Goal: Check status: Check status

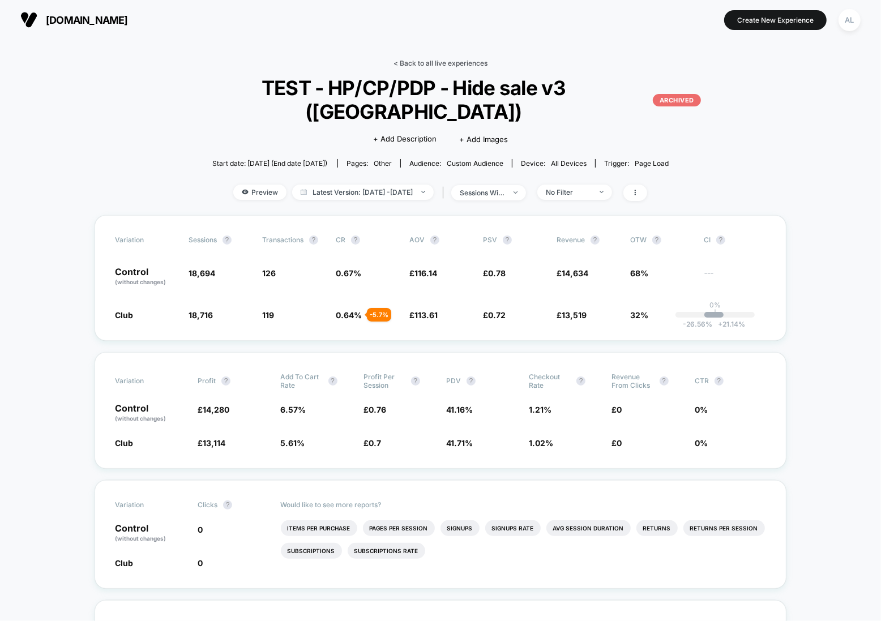
click at [428, 65] on link "< Back to all live experiences" at bounding box center [440, 63] width 94 height 8
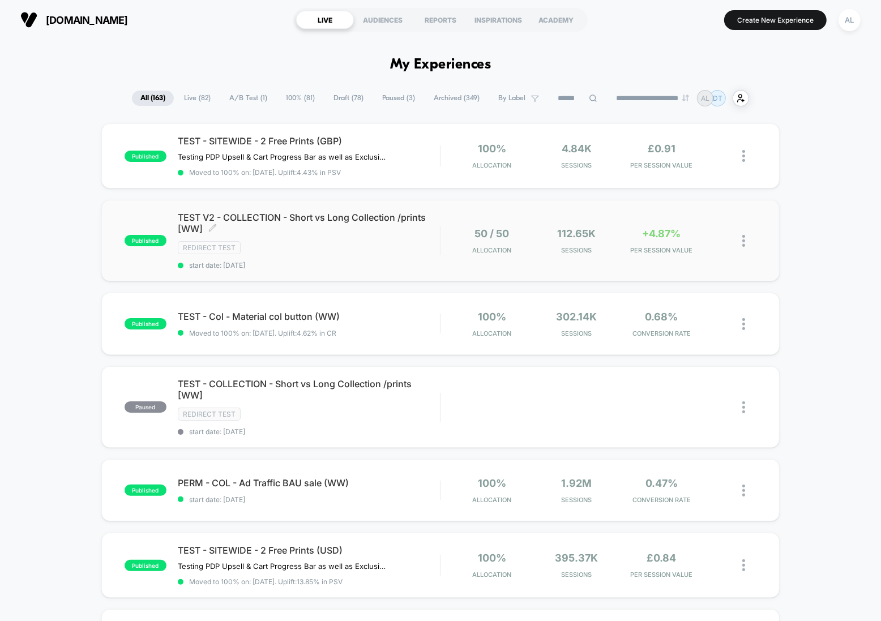
click at [412, 241] on div "Redirect Test" at bounding box center [309, 247] width 262 height 13
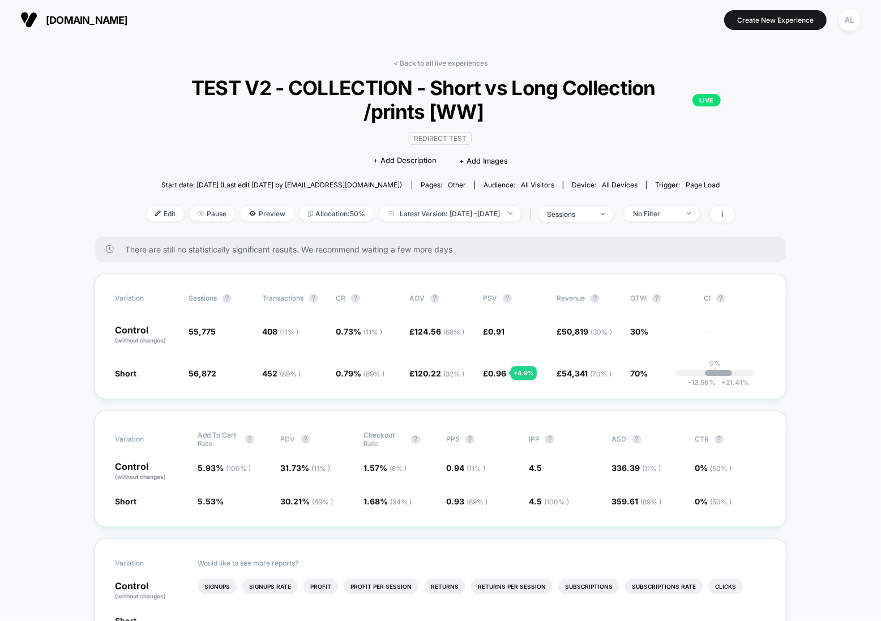
click at [427, 61] on link "< Back to all live experiences" at bounding box center [440, 63] width 94 height 8
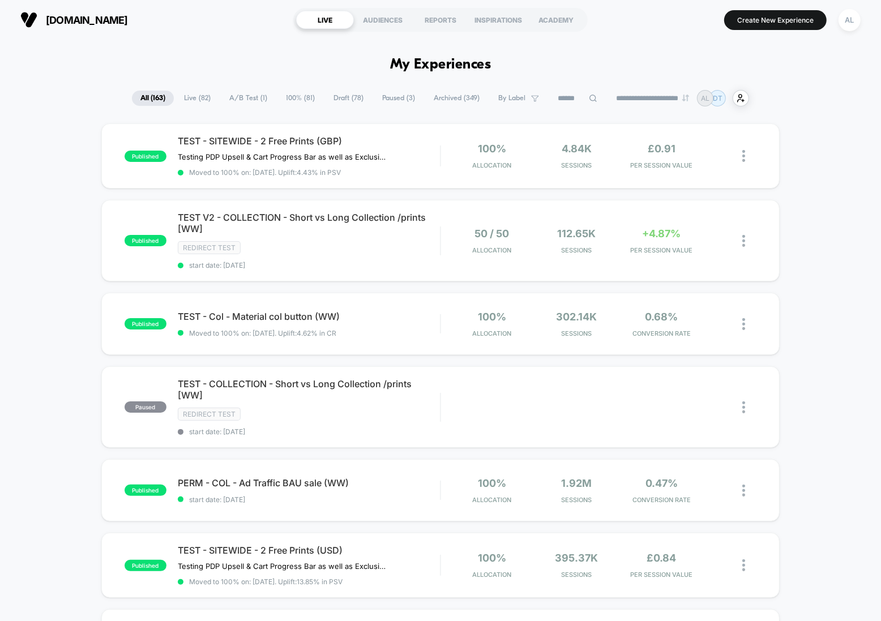
click at [448, 98] on span "Archived ( 349 )" at bounding box center [456, 98] width 63 height 15
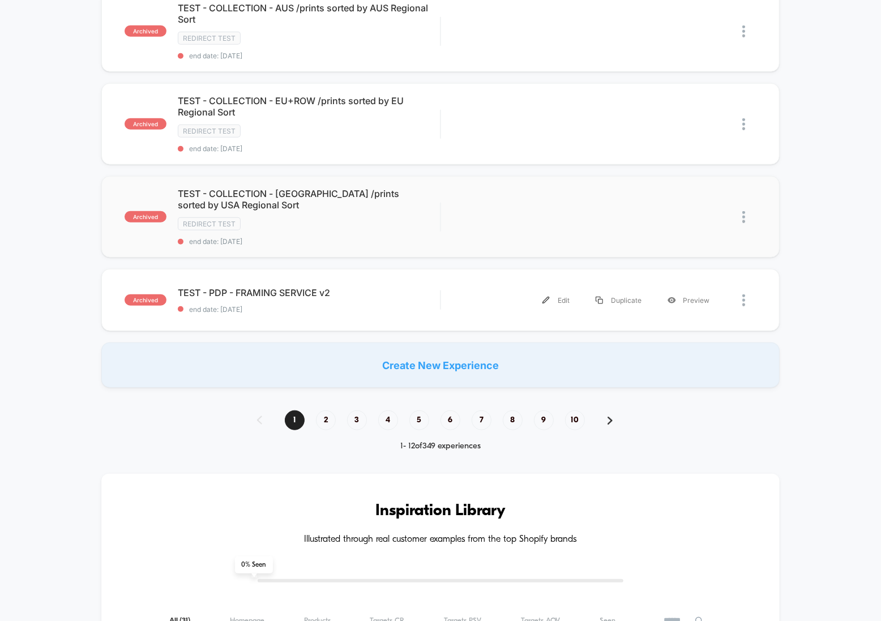
scroll to position [879, 0]
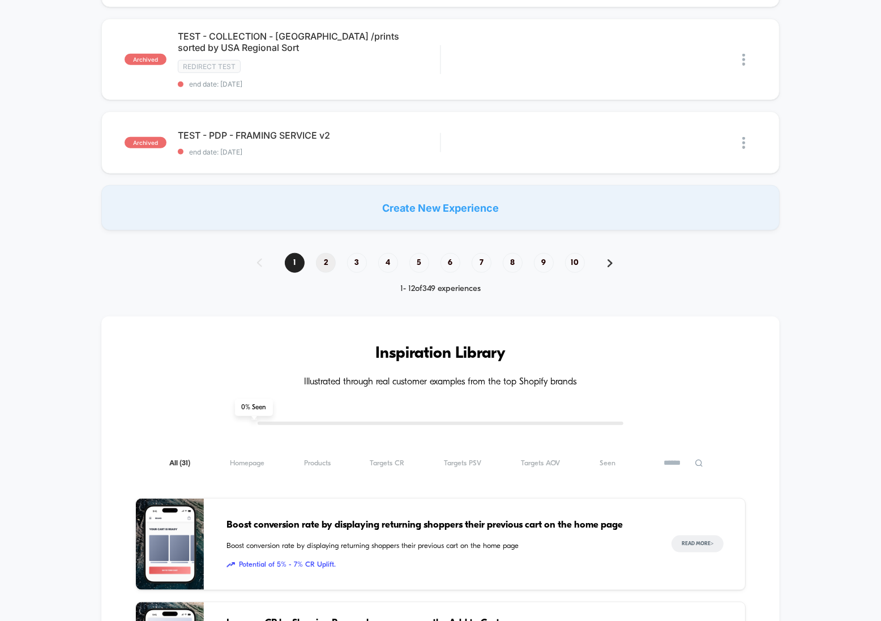
click at [321, 256] on span "2" at bounding box center [326, 263] width 20 height 20
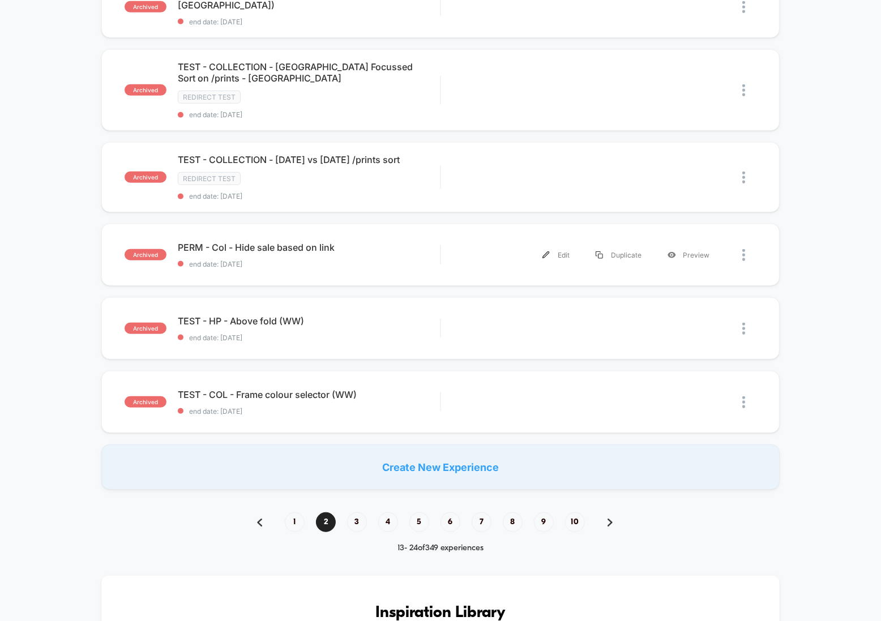
scroll to position [598, 0]
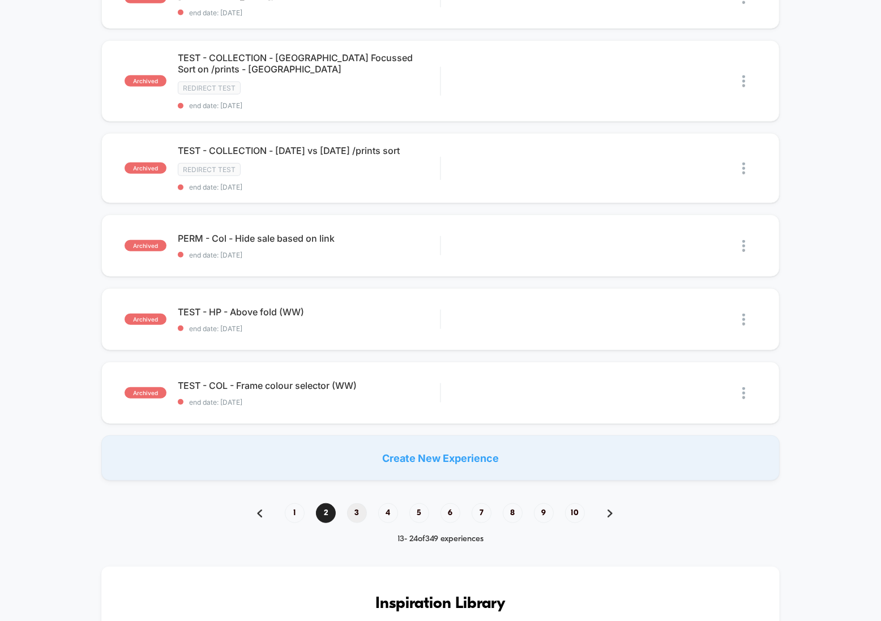
click at [359, 517] on span "3" at bounding box center [357, 513] width 20 height 20
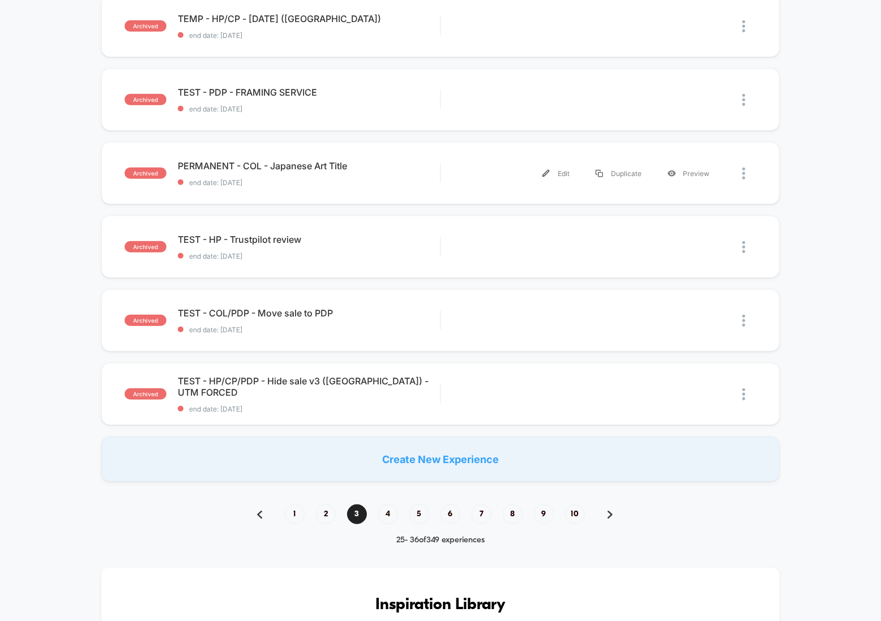
scroll to position [628, 0]
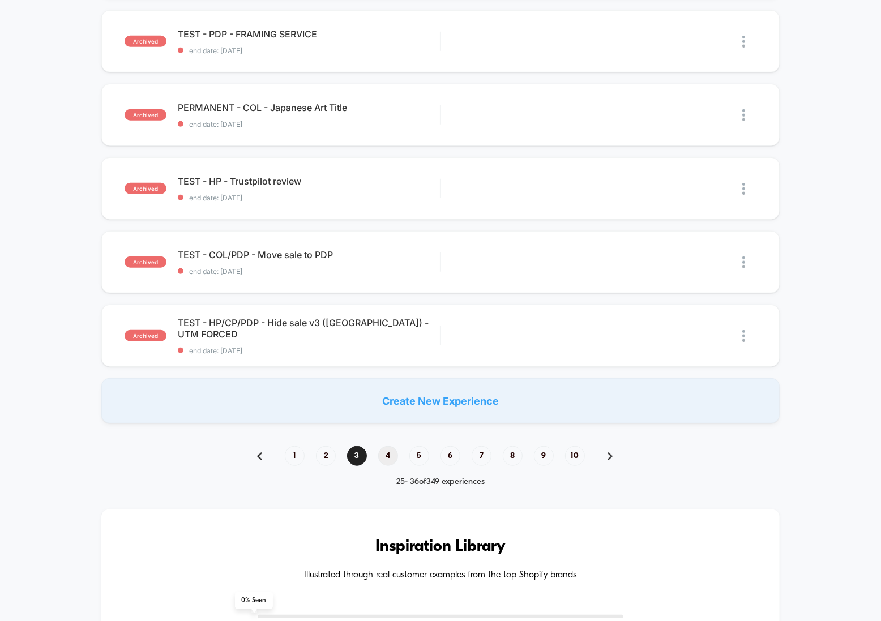
click at [384, 454] on span "4" at bounding box center [388, 456] width 20 height 20
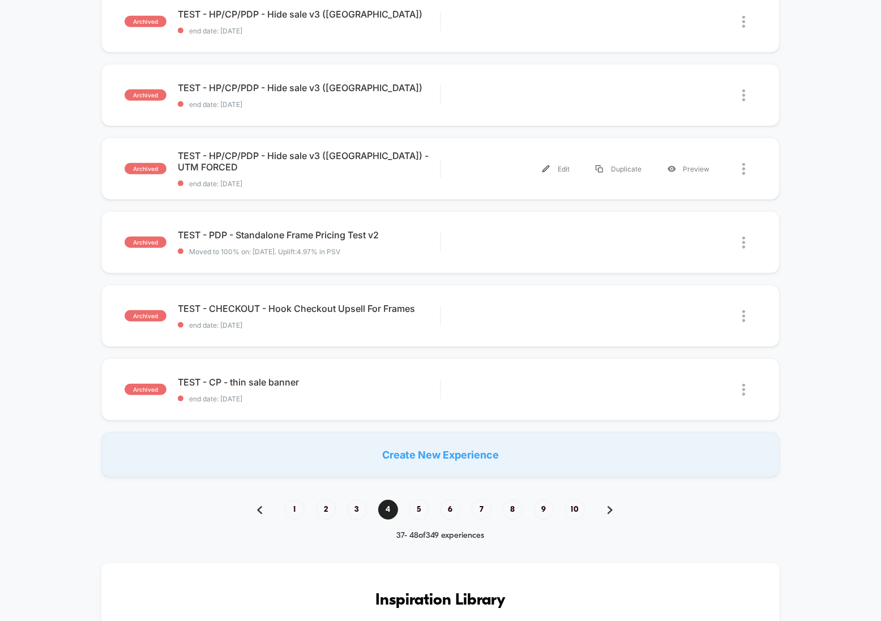
scroll to position [586, 0]
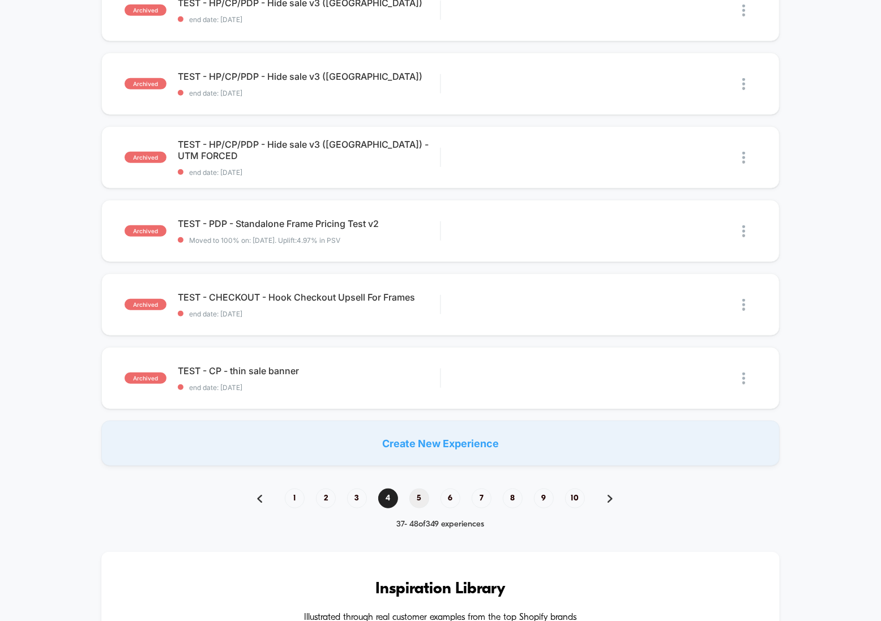
click at [417, 496] on span "5" at bounding box center [419, 498] width 20 height 20
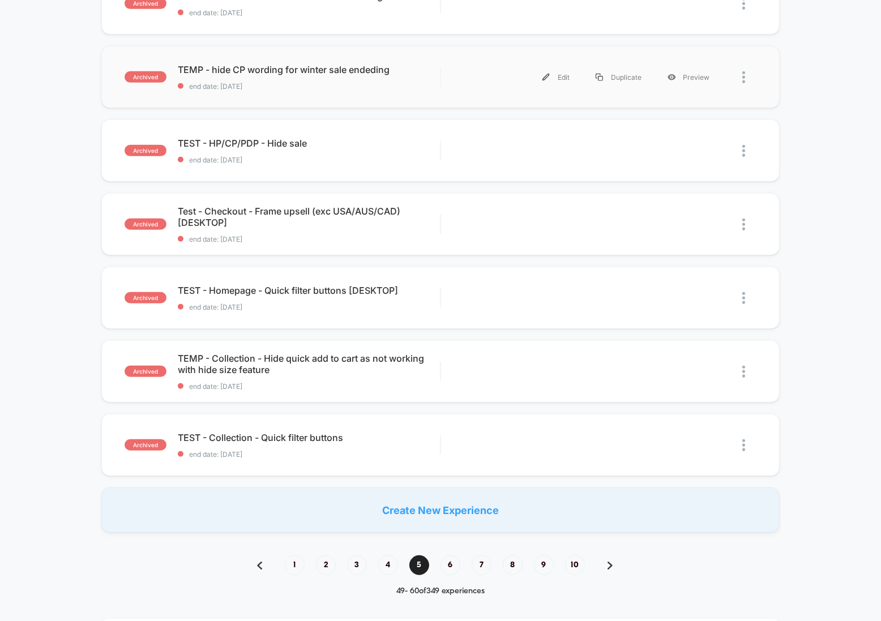
scroll to position [592, 0]
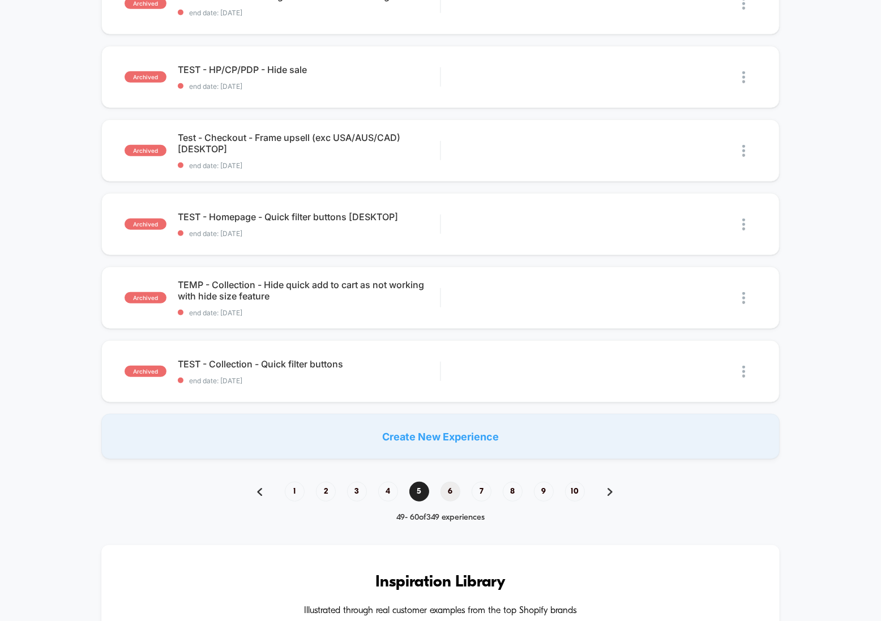
click at [454, 492] on span "6" at bounding box center [450, 492] width 20 height 20
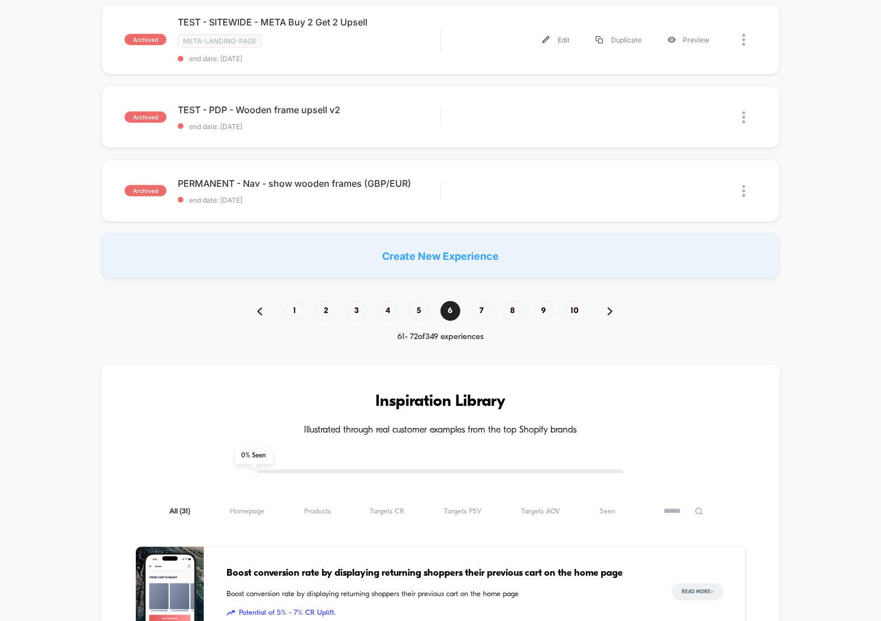
scroll to position [800, 0]
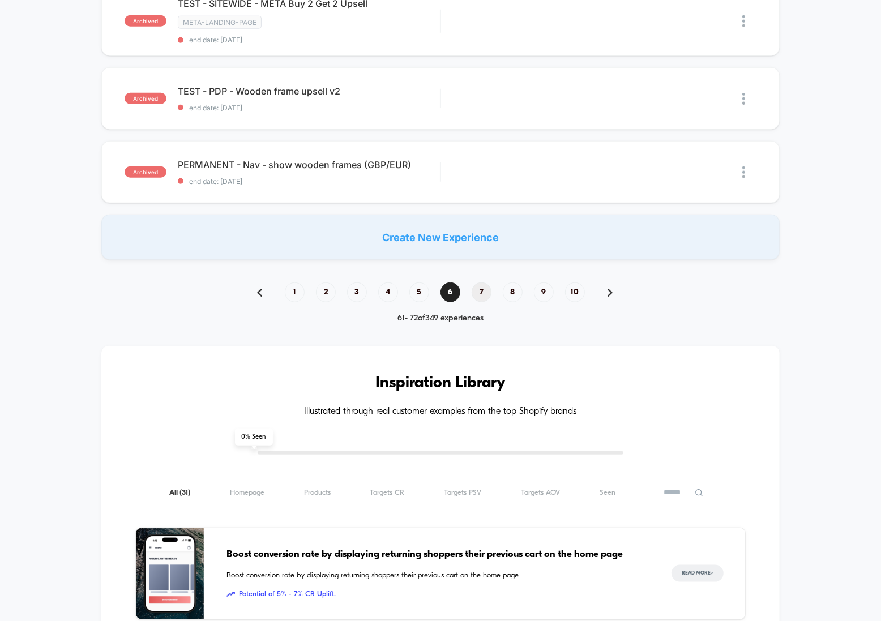
click at [484, 284] on span "7" at bounding box center [481, 292] width 20 height 20
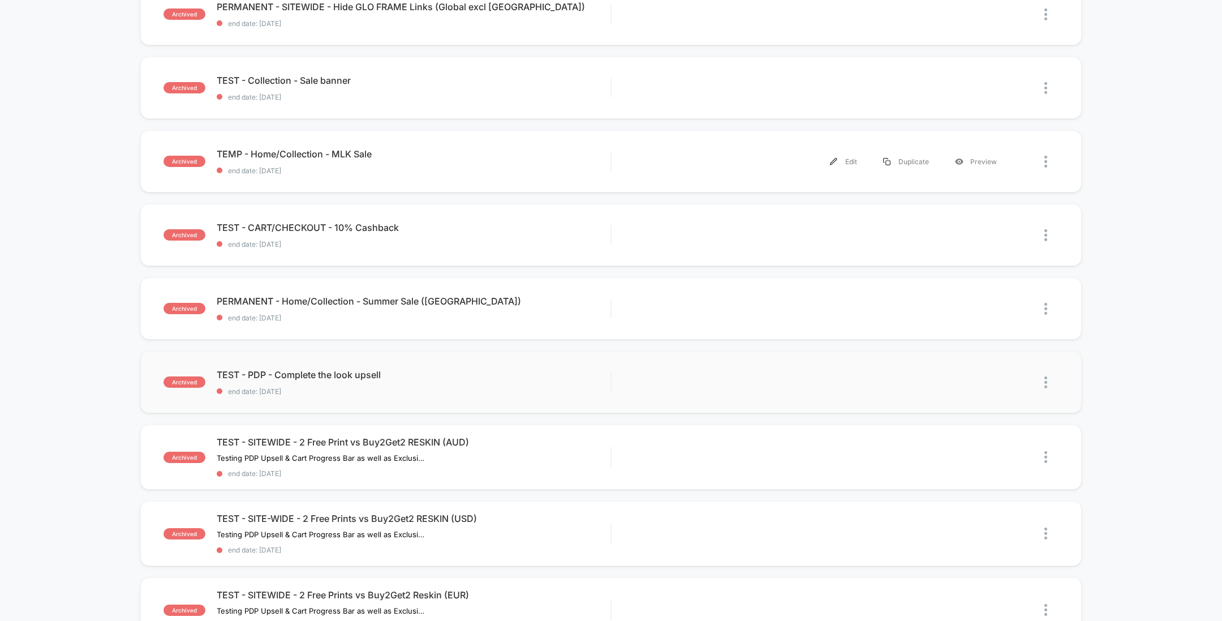
scroll to position [0, 0]
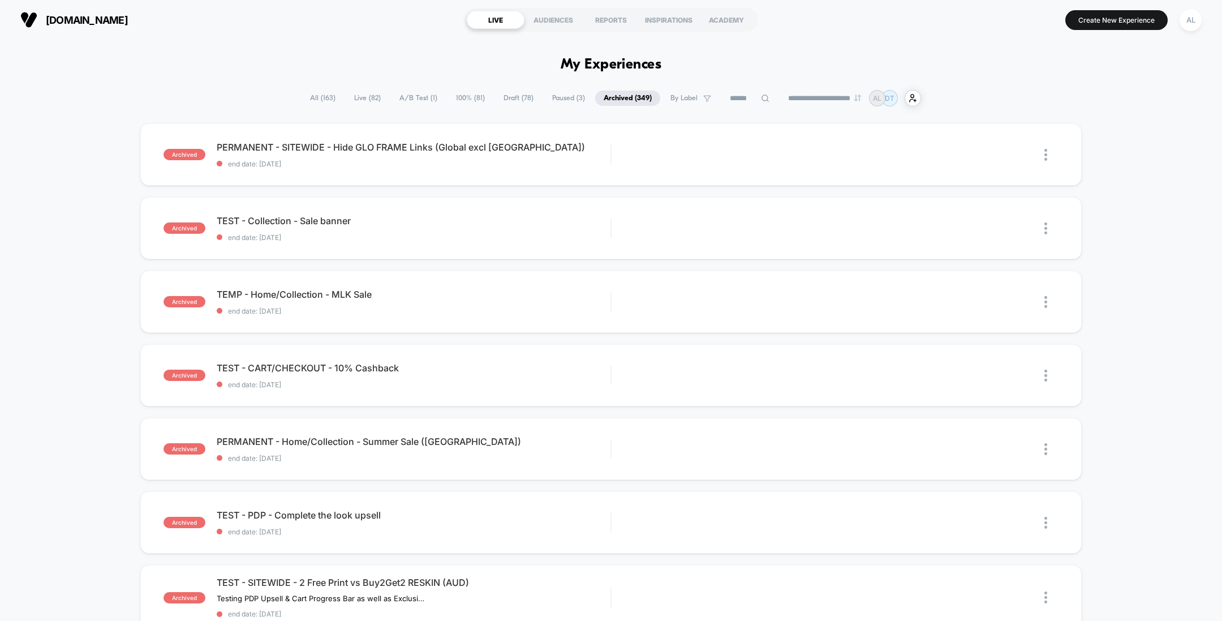
click at [316, 99] on span "All ( 163 )" at bounding box center [323, 98] width 42 height 15
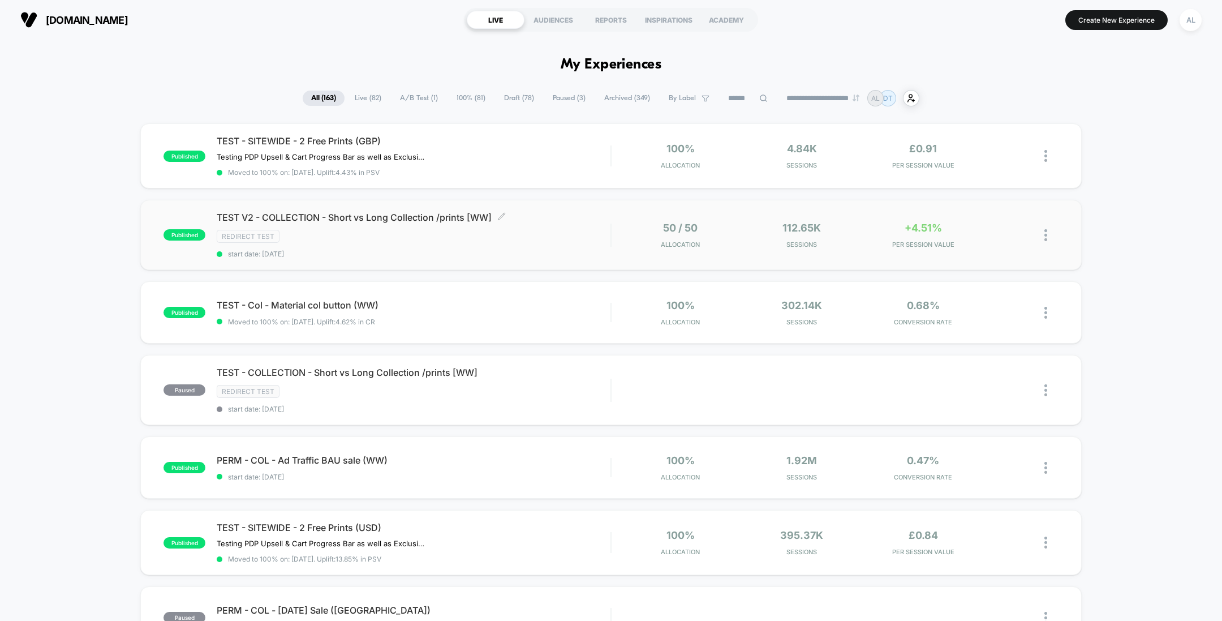
click at [496, 246] on div "TEST V2 - COLLECTION - Short vs Long Collection /prints [WW] Click to edit expe…" at bounding box center [414, 235] width 394 height 46
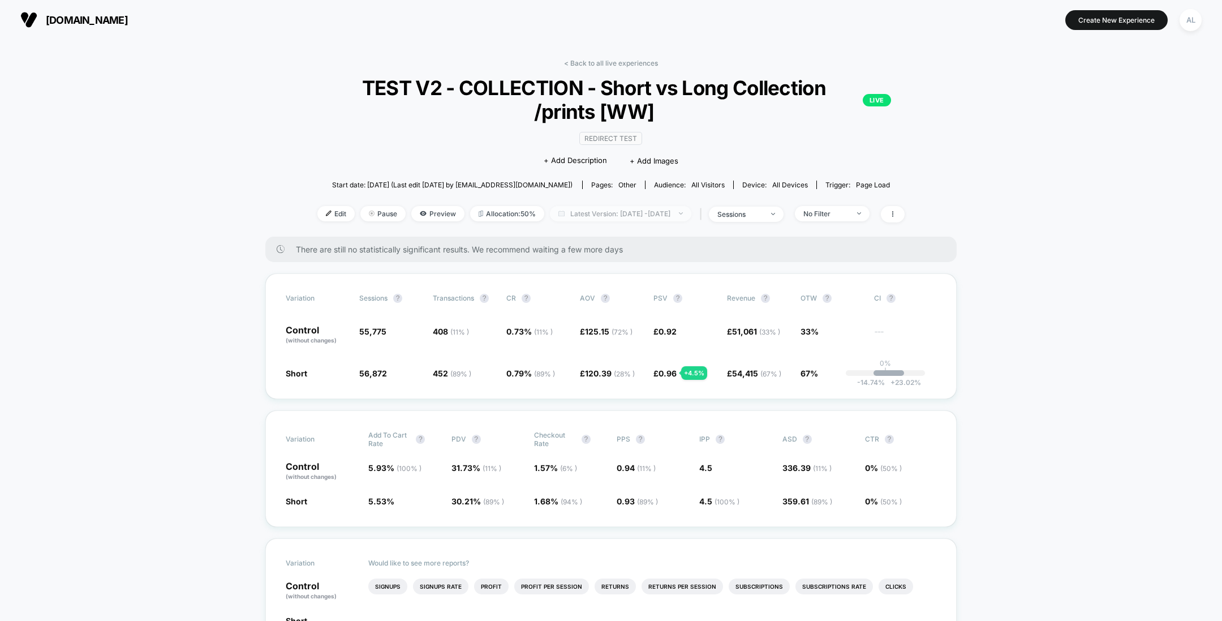
click at [592, 214] on span "Latest Version: [DATE] - [DATE]" at bounding box center [620, 213] width 141 height 15
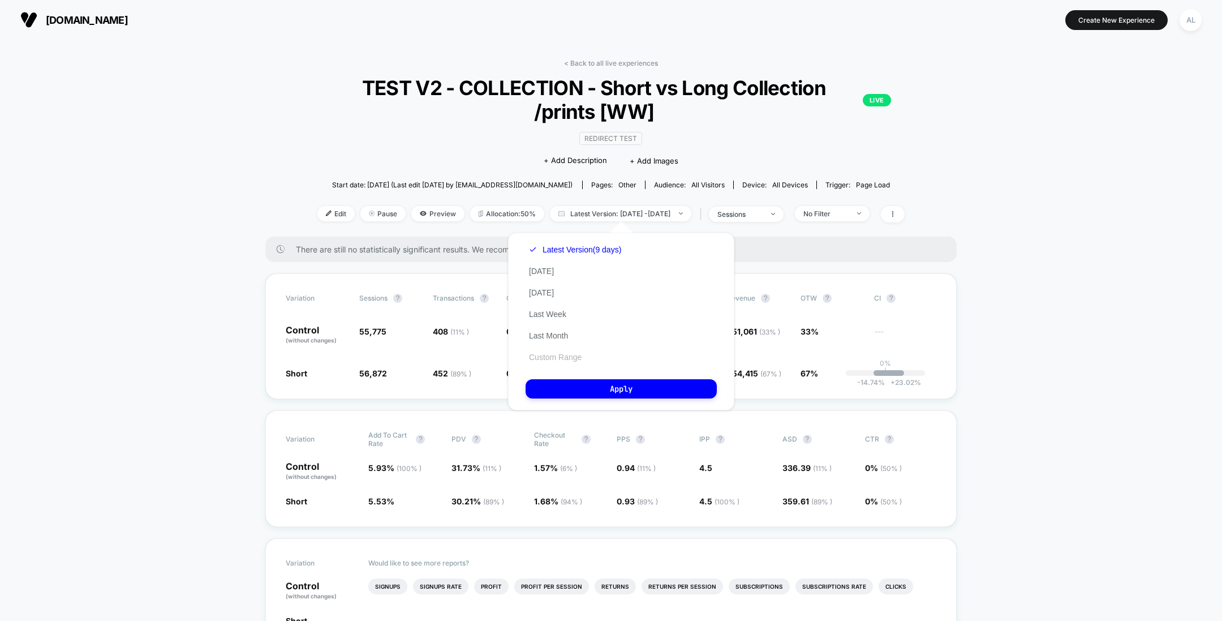
click at [566, 353] on button "Custom Range" at bounding box center [555, 357] width 59 height 10
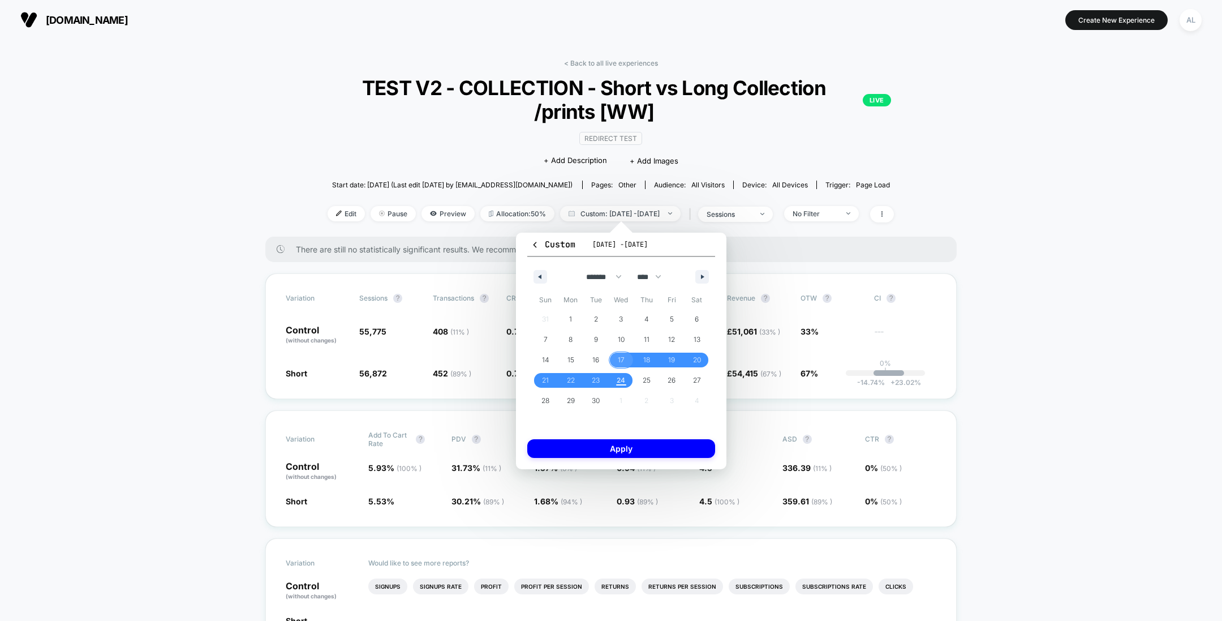
click at [620, 356] on span "17" at bounding box center [621, 360] width 7 height 20
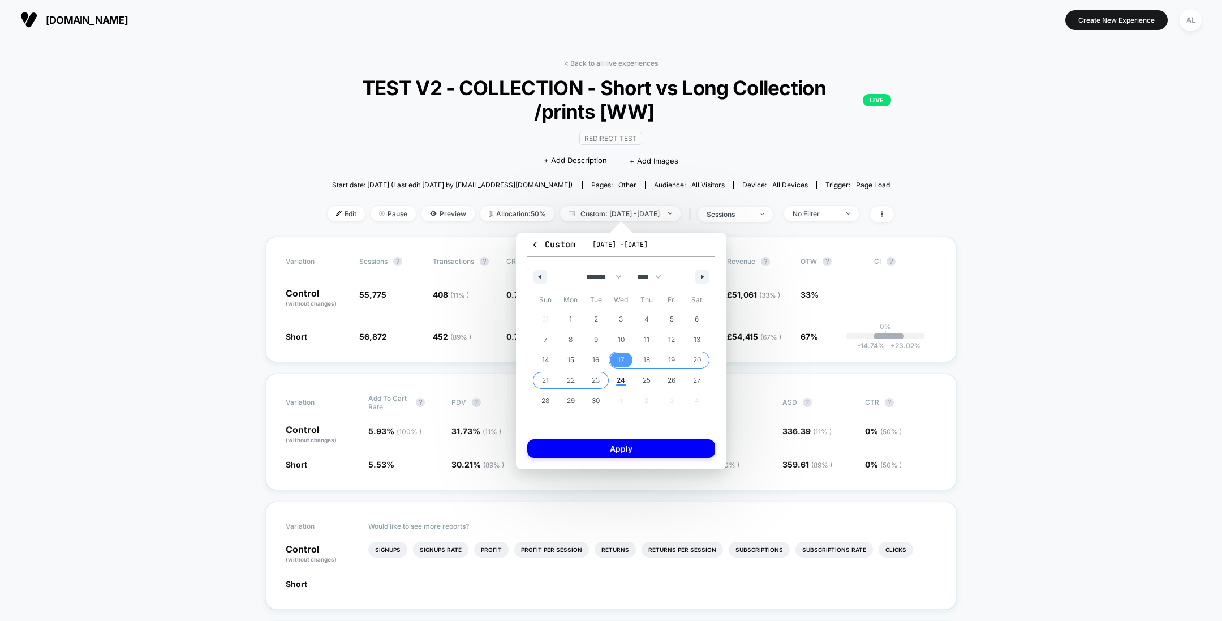
click at [594, 379] on span "23" at bounding box center [596, 380] width 8 height 20
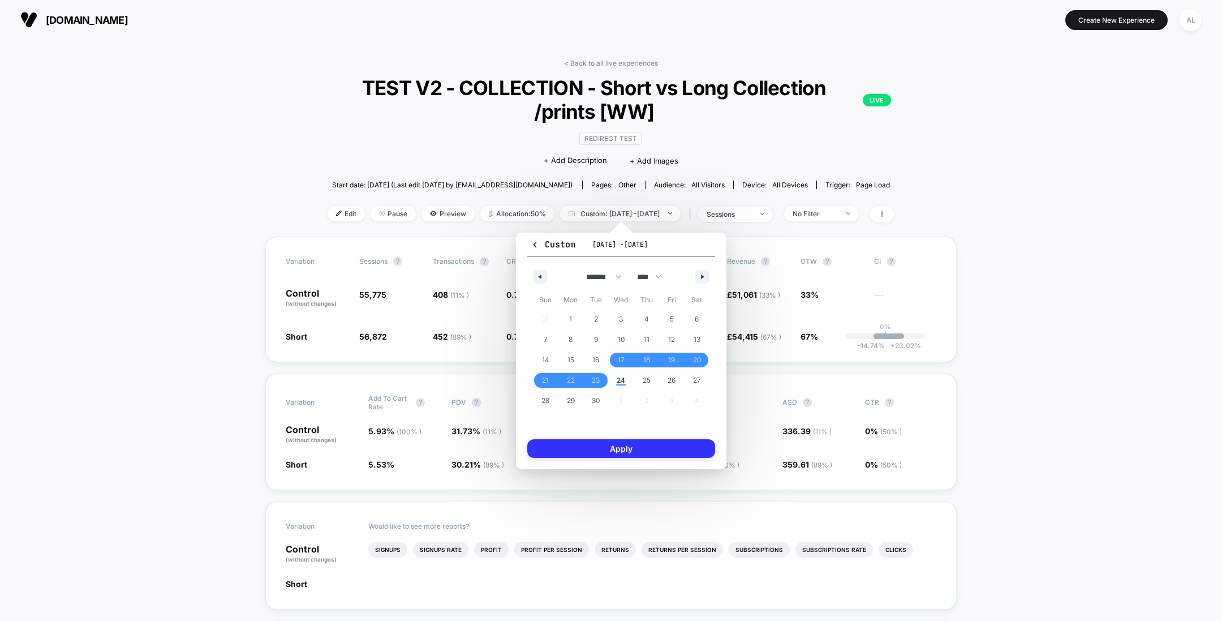
click at [637, 444] on button "Apply" at bounding box center [621, 448] width 188 height 19
